Goal: Go to known website: Go to known website

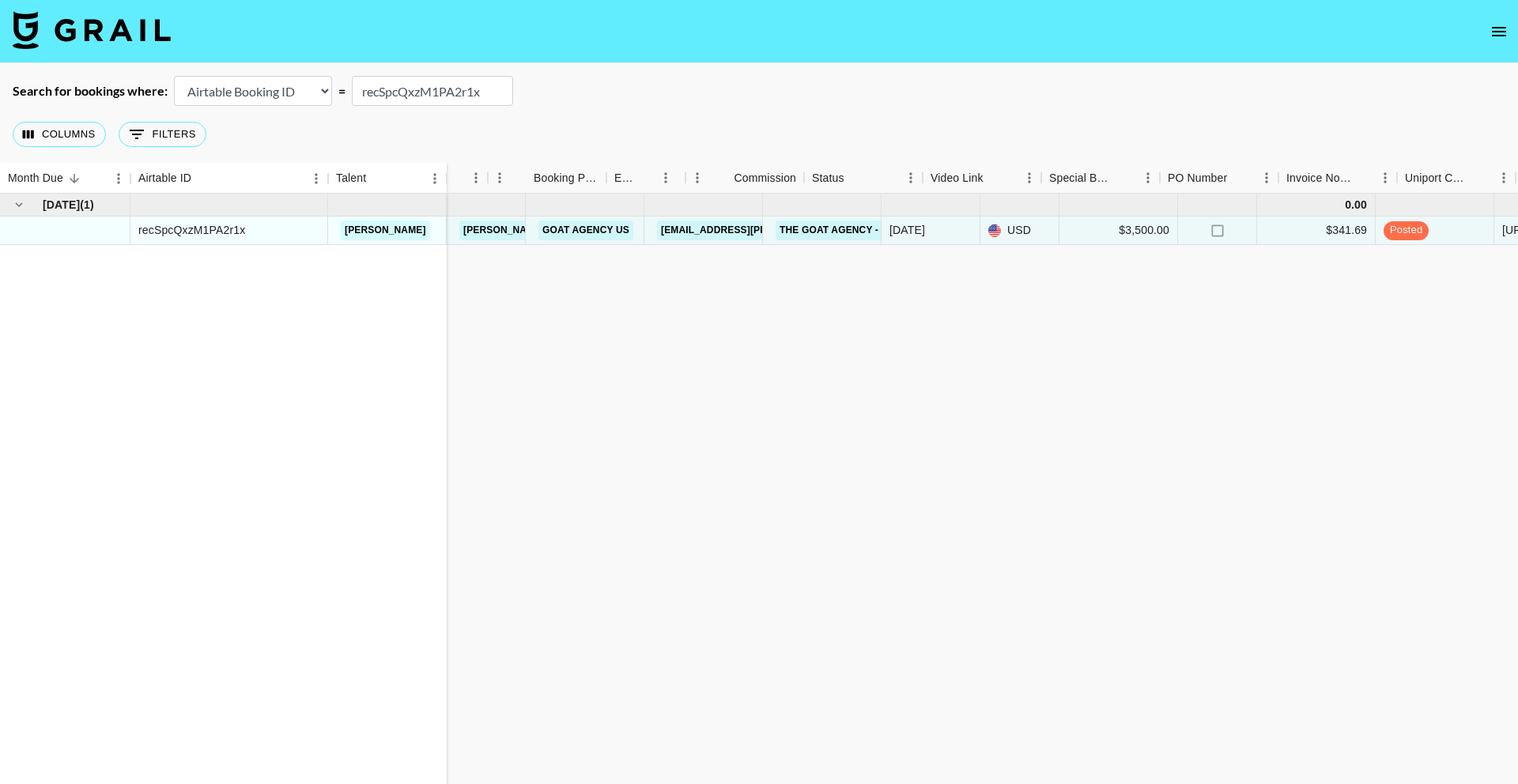
click at [452, 88] on input "recSpcQxzM1PA2r1x" at bounding box center [432, 91] width 161 height 30
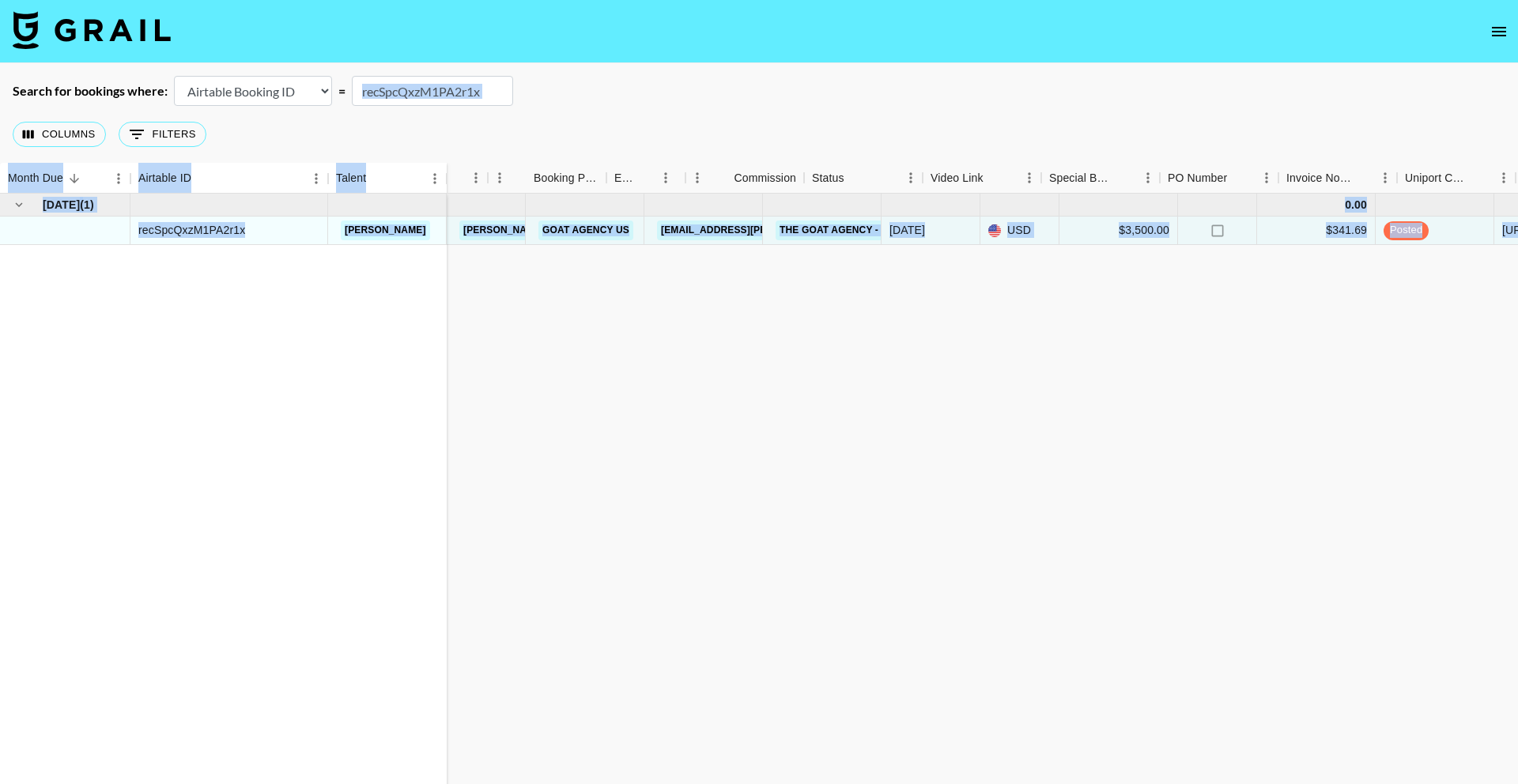
scroll to position [0, 571]
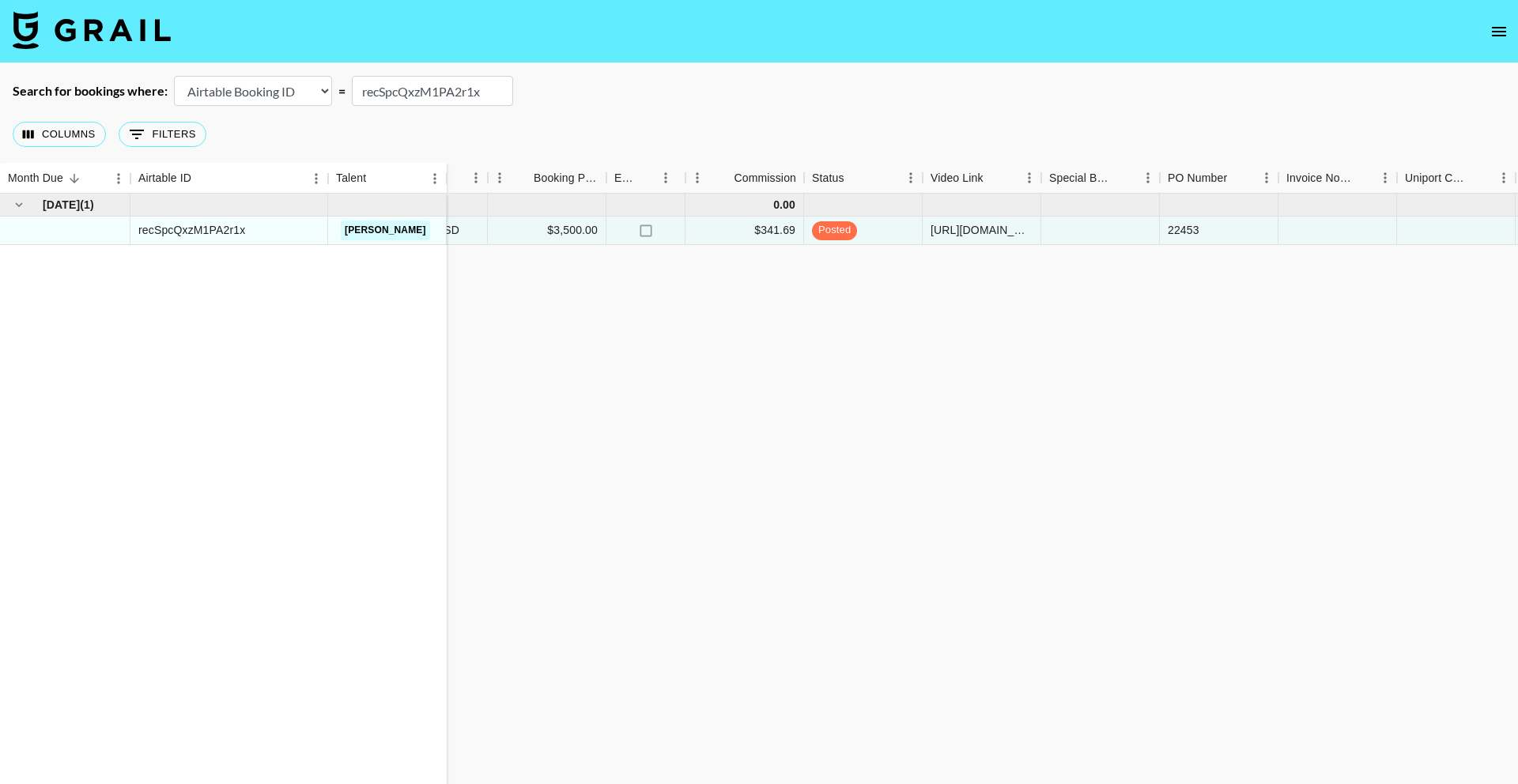
click at [444, 95] on input "recSpcQxzM1PA2r1x" at bounding box center [432, 91] width 161 height 30
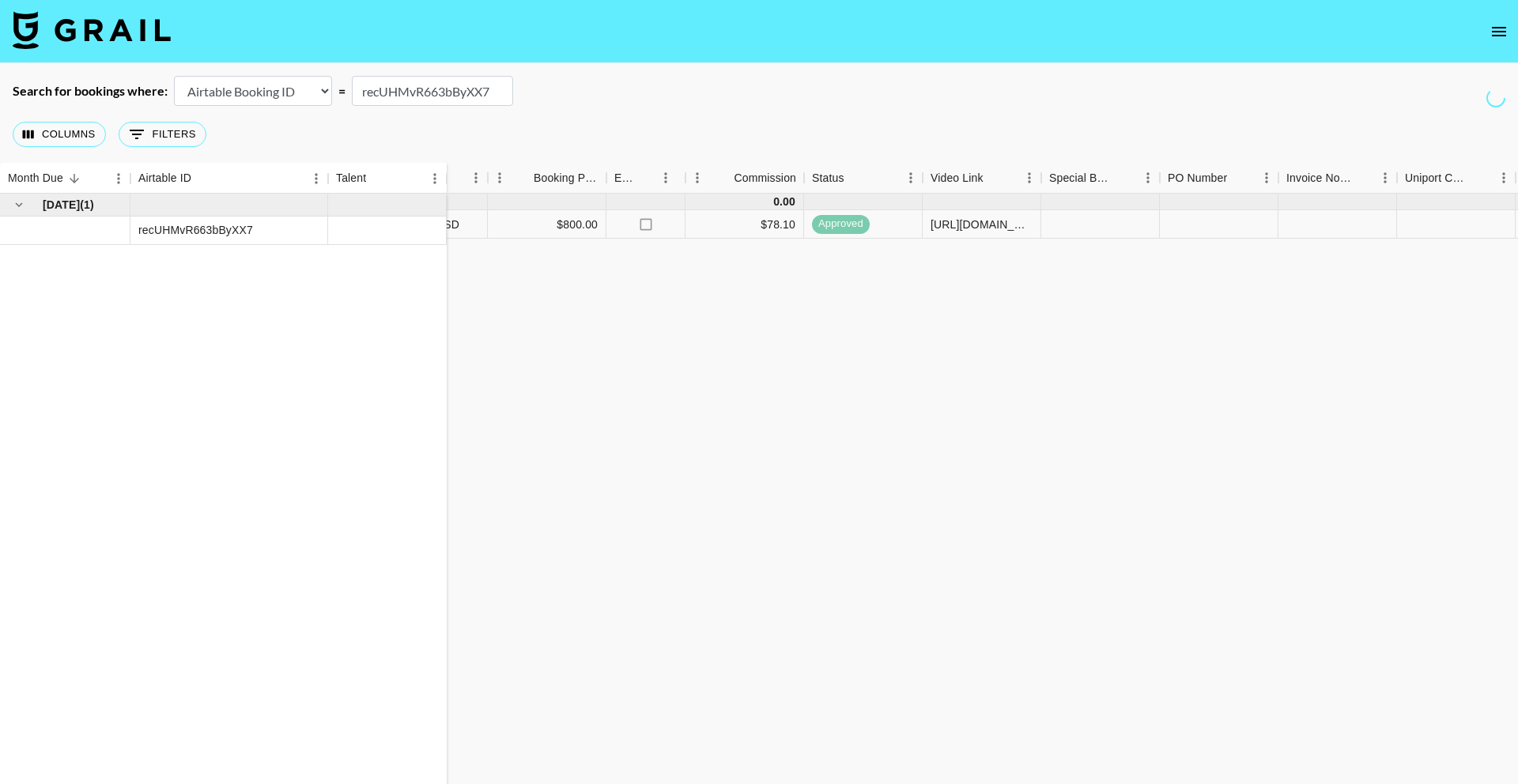
scroll to position [0, 1107]
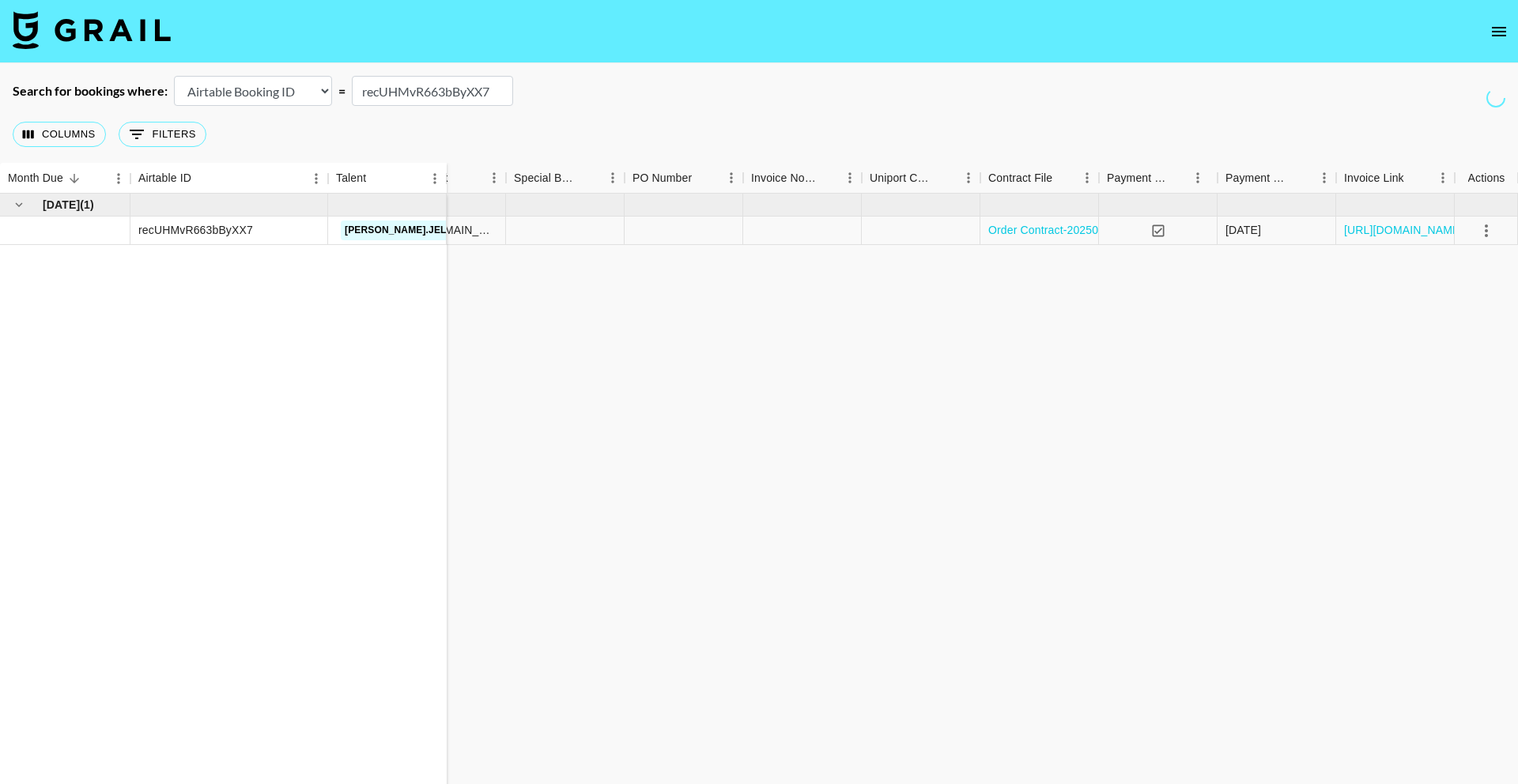
click at [473, 90] on input "recUHMvR663bByXX7" at bounding box center [432, 91] width 161 height 30
click at [472, 90] on input "recUHMvR663bByXX7" at bounding box center [432, 91] width 161 height 30
paste input "qJRH7rpCkipMBQ"
click at [459, 84] on input "recqJRH7rpCkipMBQ" at bounding box center [432, 91] width 161 height 30
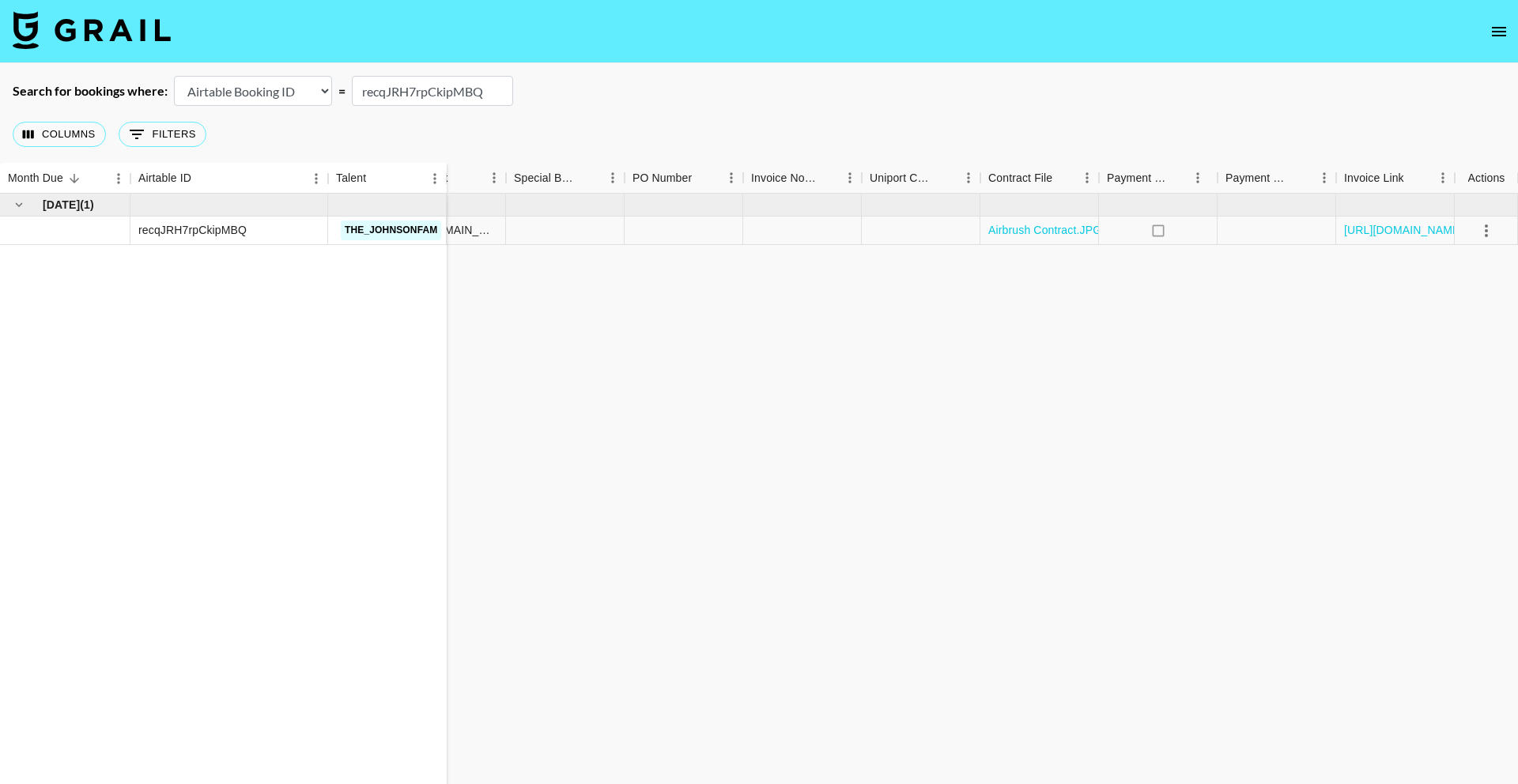
paste input "cSmDwBC24RCkLr"
type input "reccSmDwBC24RCkLr"
click at [1391, 229] on link "[URL][DOMAIN_NAME]" at bounding box center [1404, 230] width 119 height 16
